Goal: Transaction & Acquisition: Purchase product/service

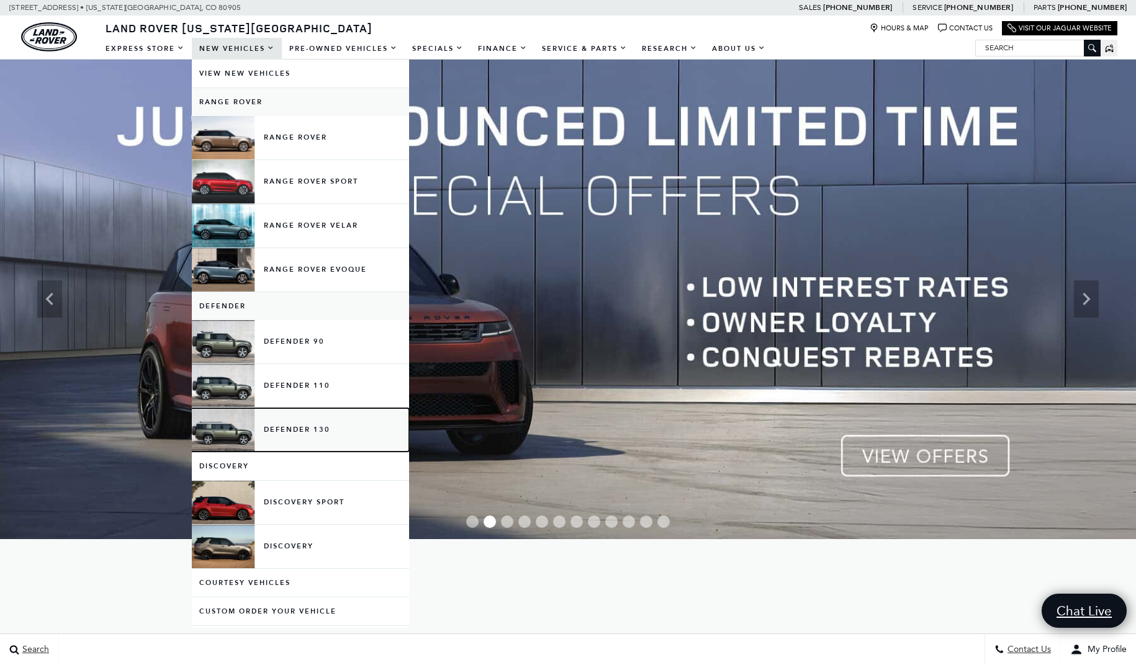
click at [293, 426] on link "Defender 130" at bounding box center [300, 429] width 217 height 43
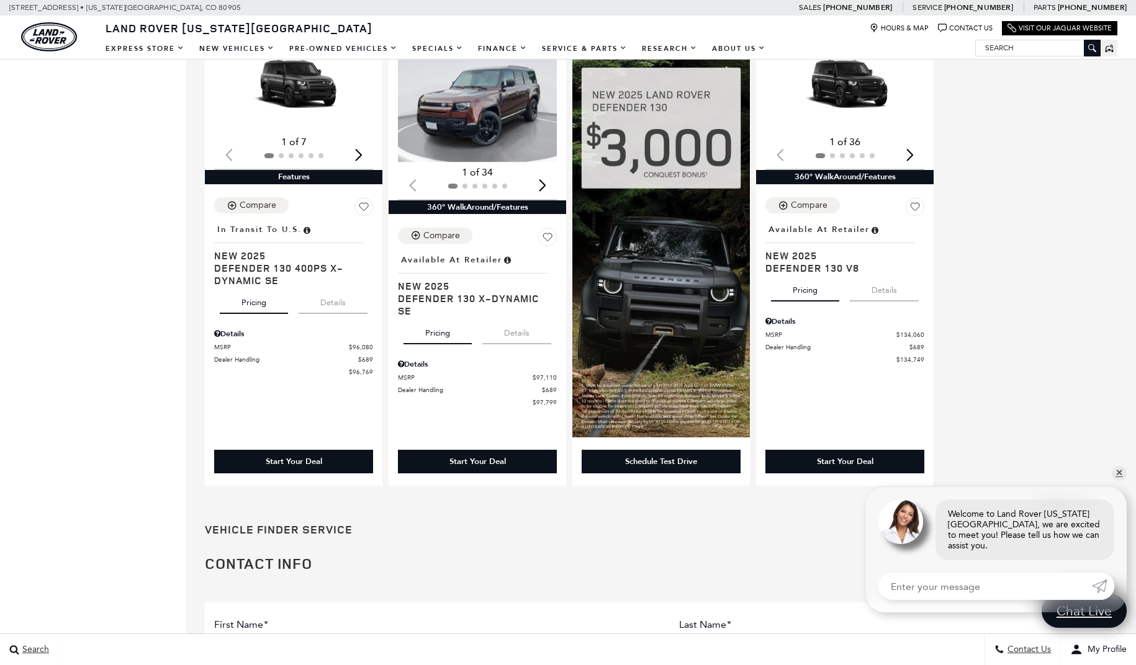
scroll to position [661, 0]
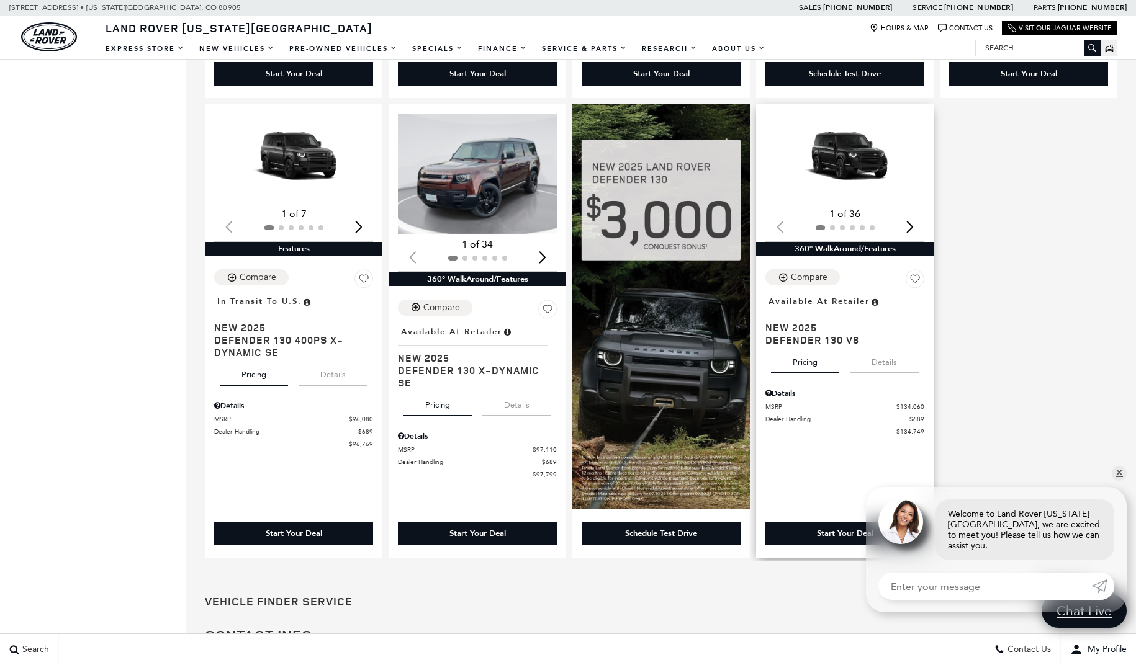
click at [860, 154] on img "1 / 2" at bounding box center [845, 159] width 161 height 91
click at [860, 161] on img "1 / 2" at bounding box center [845, 159] width 161 height 91
click at [858, 161] on img "1 / 2" at bounding box center [845, 159] width 161 height 91
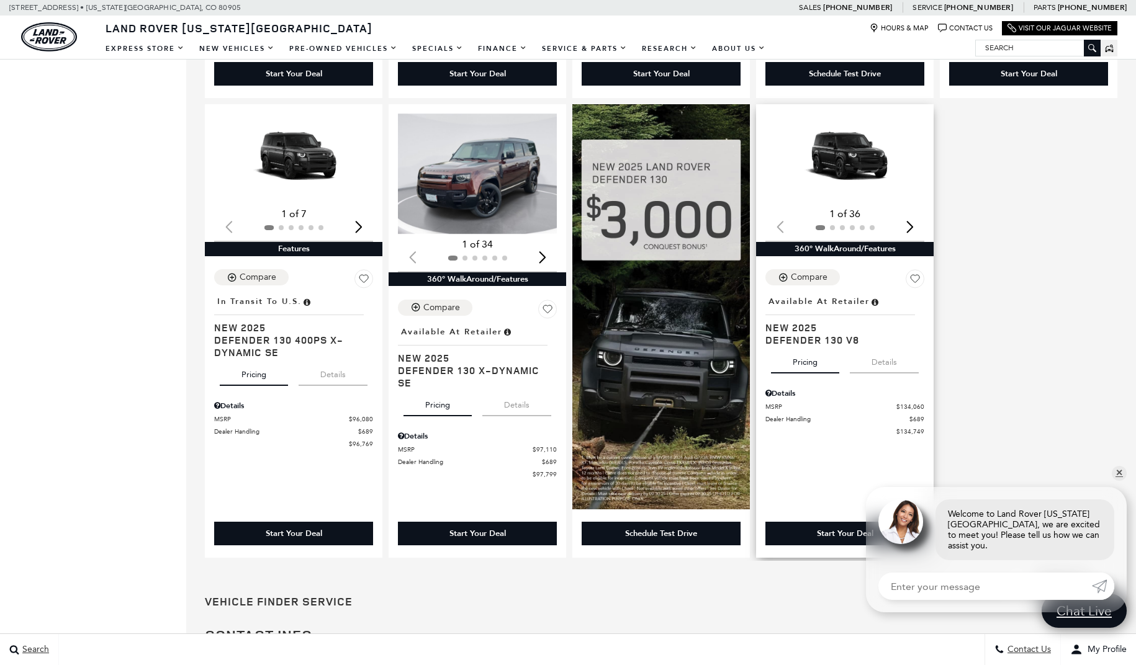
click at [858, 161] on img "1 / 2" at bounding box center [845, 159] width 161 height 91
click at [915, 231] on div "Next slide" at bounding box center [909, 226] width 17 height 27
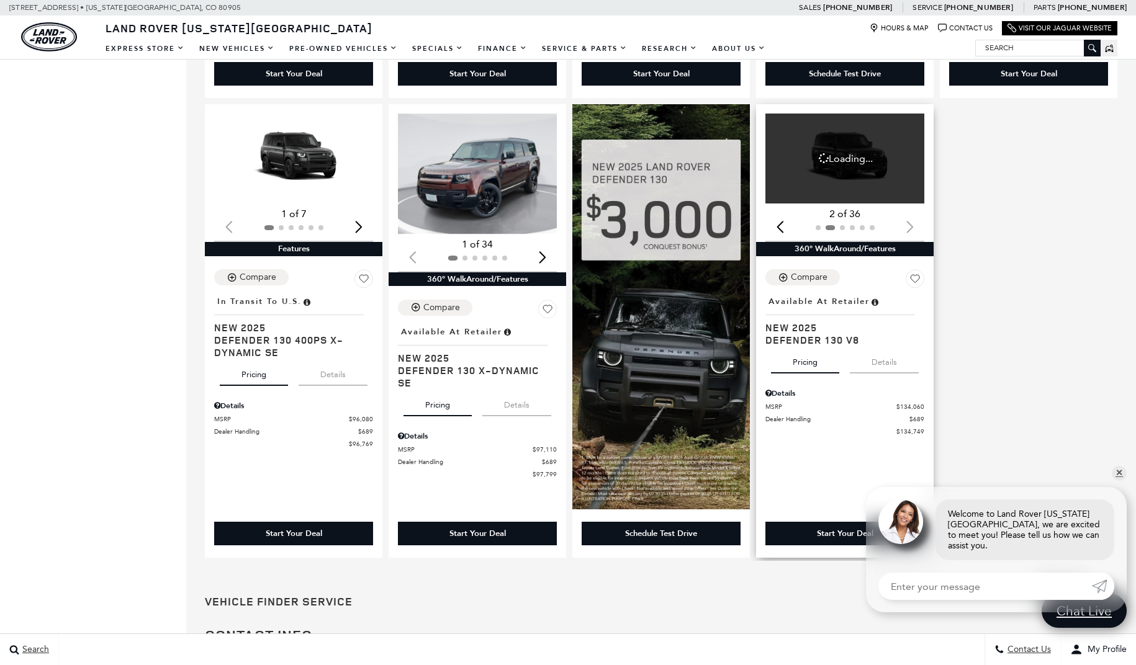
click at [915, 231] on div at bounding box center [844, 228] width 159 height 14
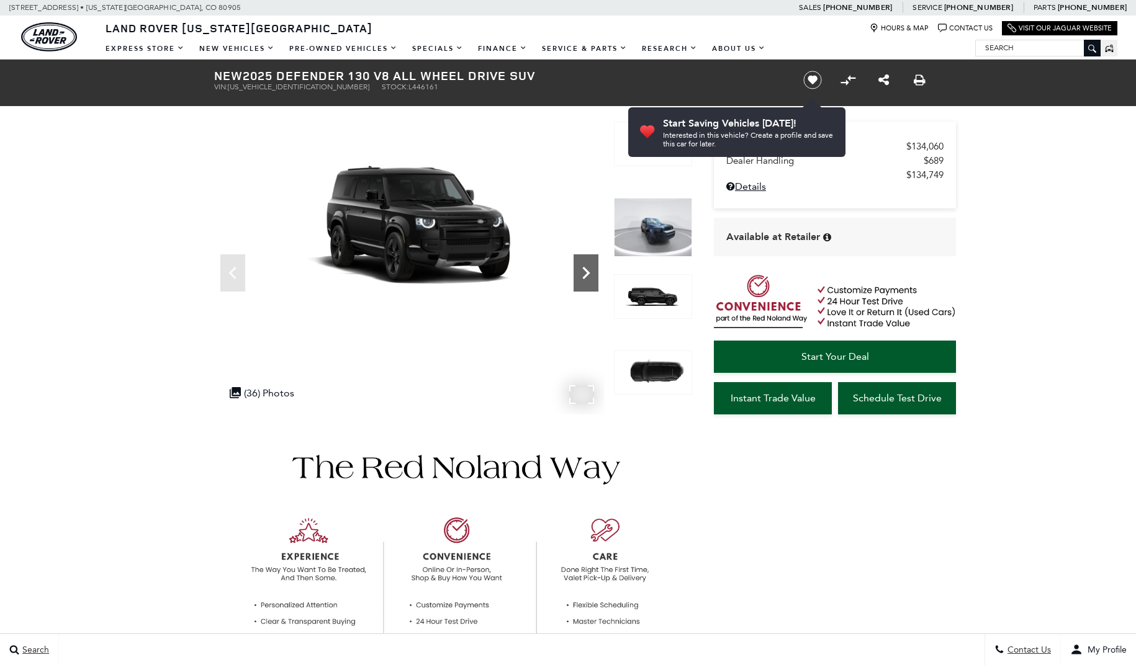
click at [579, 274] on icon "Next" at bounding box center [586, 273] width 25 height 25
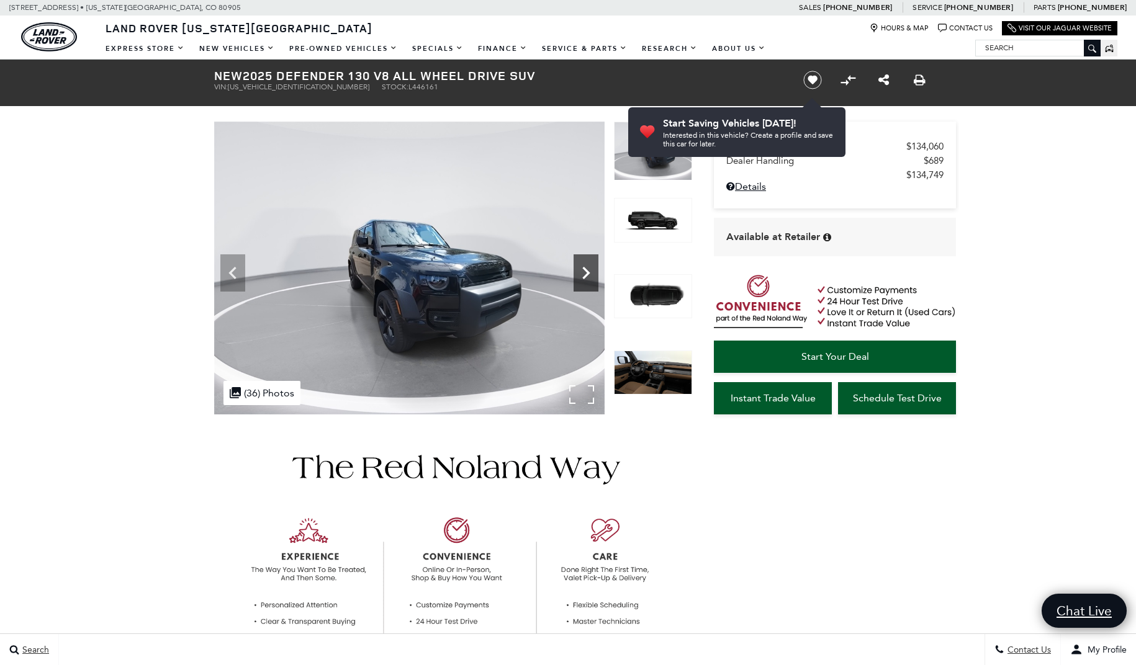
click at [579, 274] on icon "Next" at bounding box center [586, 273] width 25 height 25
